Goal: Information Seeking & Learning: Check status

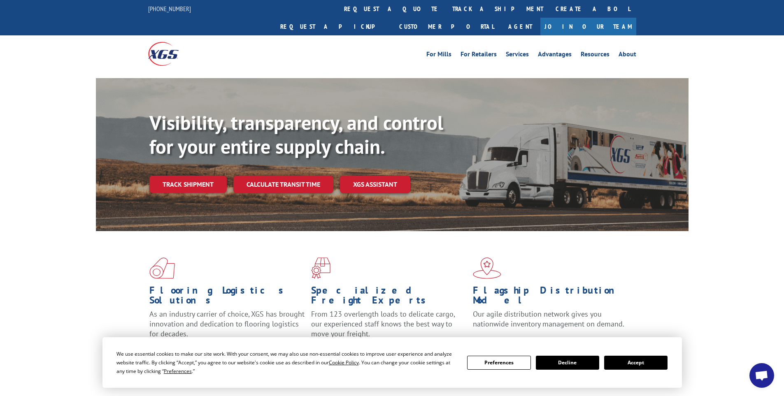
click at [446, 8] on link "track a shipment" at bounding box center [497, 9] width 103 height 18
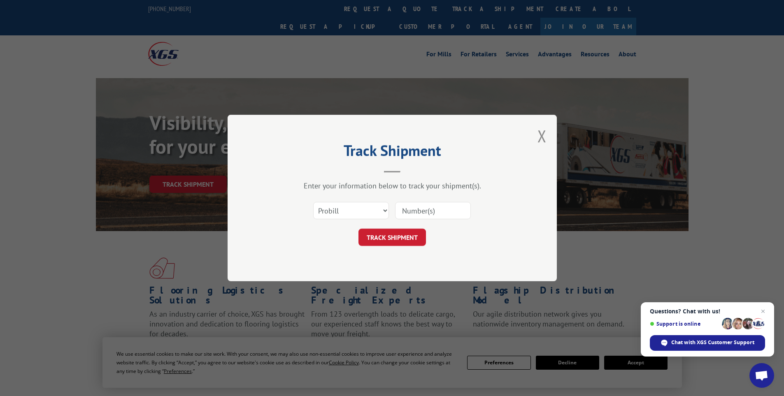
click at [401, 215] on input at bounding box center [433, 210] width 76 height 17
paste input "17341870"
type input "17341870"
click at [390, 237] on button "TRACK SHIPMENT" at bounding box center [391, 237] width 67 height 17
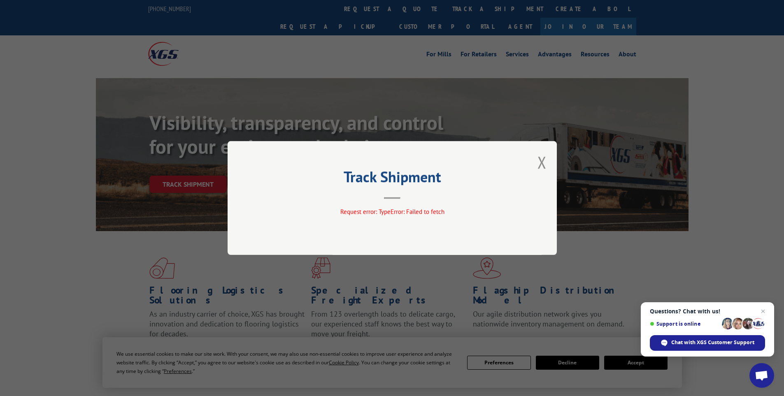
click at [544, 159] on button "Close modal" at bounding box center [541, 162] width 9 height 22
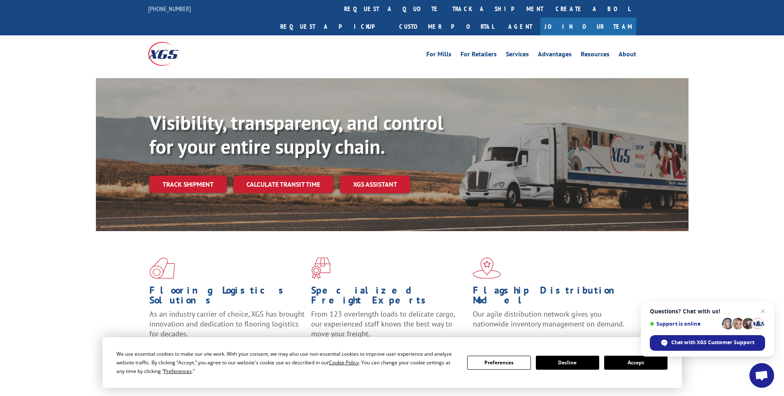
click at [446, 5] on link "track a shipment" at bounding box center [497, 9] width 103 height 18
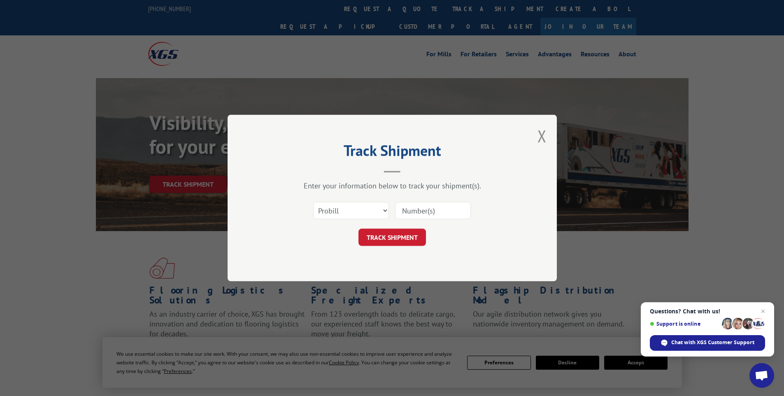
click at [402, 208] on input at bounding box center [433, 210] width 76 height 17
paste input "17341870"
type input "17341870"
click button "TRACK SHIPMENT" at bounding box center [391, 237] width 67 height 17
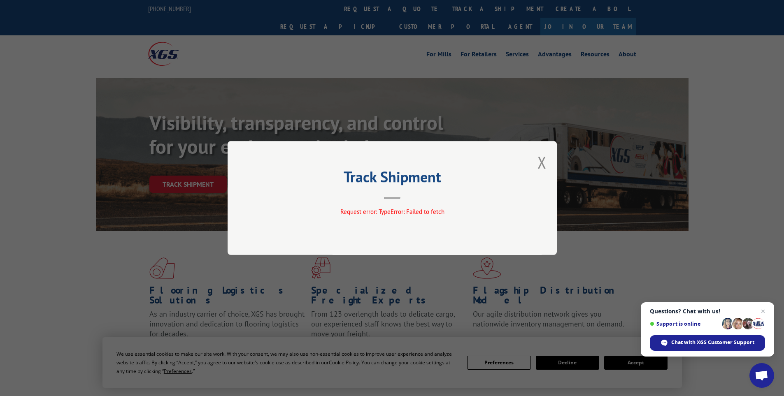
click at [539, 160] on button "Close modal" at bounding box center [541, 162] width 9 height 22
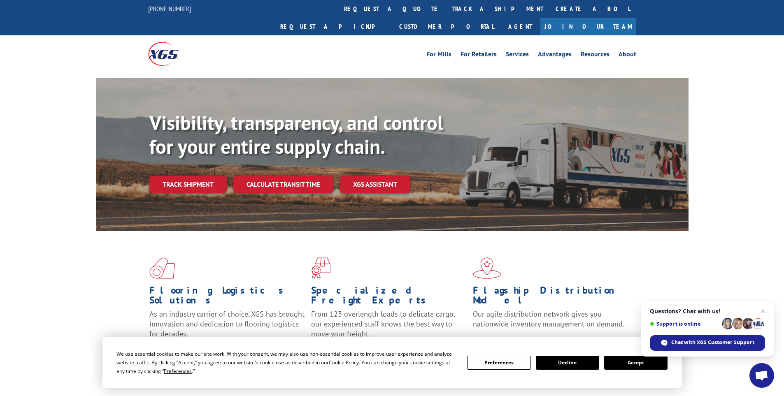
click at [766, 313] on span "Close chat" at bounding box center [763, 312] width 10 height 10
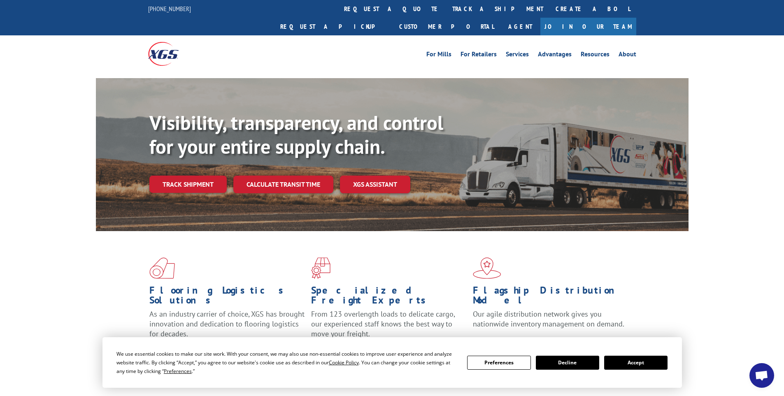
click at [560, 364] on button "Decline" at bounding box center [567, 363] width 63 height 14
